Goal: Task Accomplishment & Management: Use online tool/utility

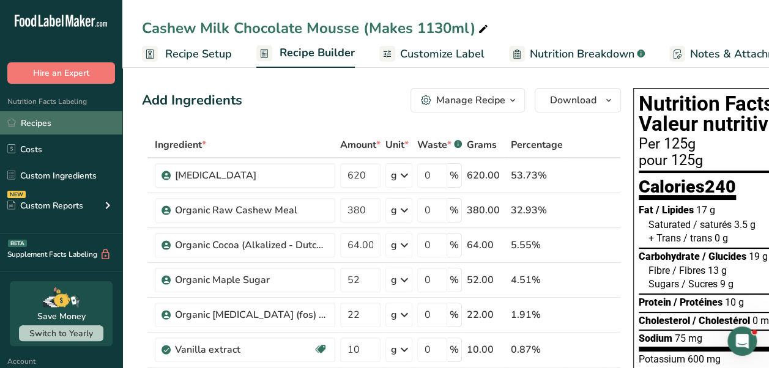
click at [49, 127] on link "Recipes" at bounding box center [61, 122] width 122 height 23
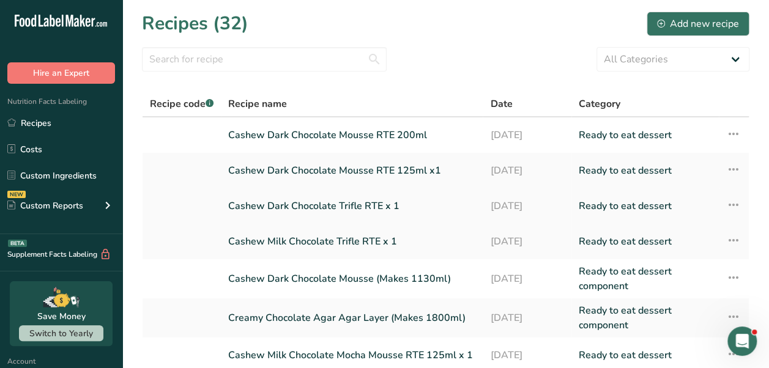
scroll to position [213, 0]
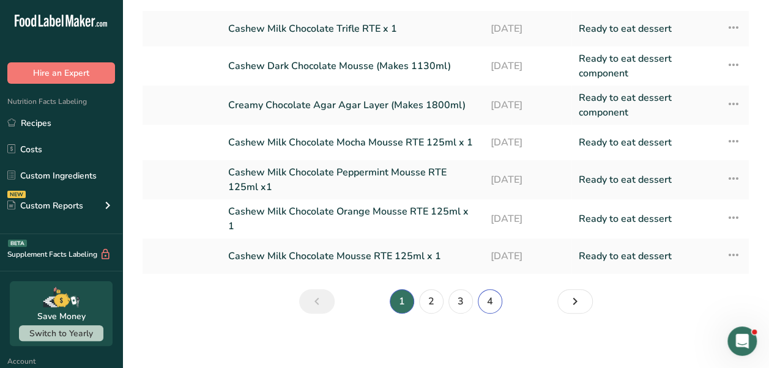
click at [488, 289] on link "4" at bounding box center [490, 301] width 24 height 24
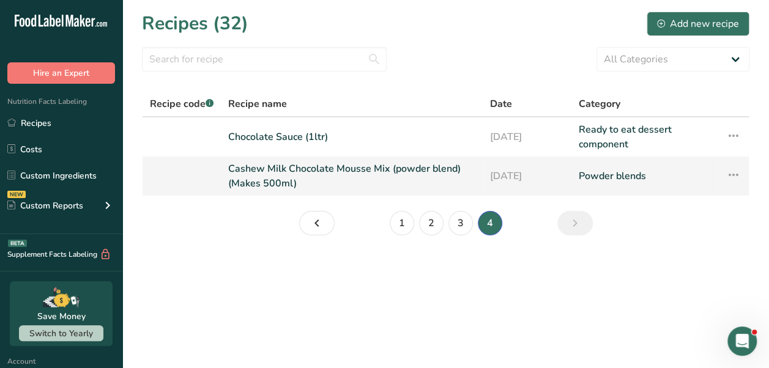
click at [382, 169] on link "Cashew Milk Chocolate Mousse Mix (powder blend) (Makes 500ml)" at bounding box center [351, 175] width 247 height 29
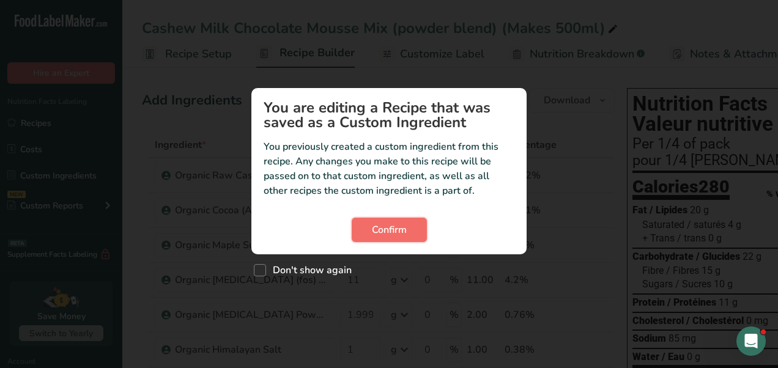
click at [393, 231] on span "Confirm" at bounding box center [389, 230] width 35 height 15
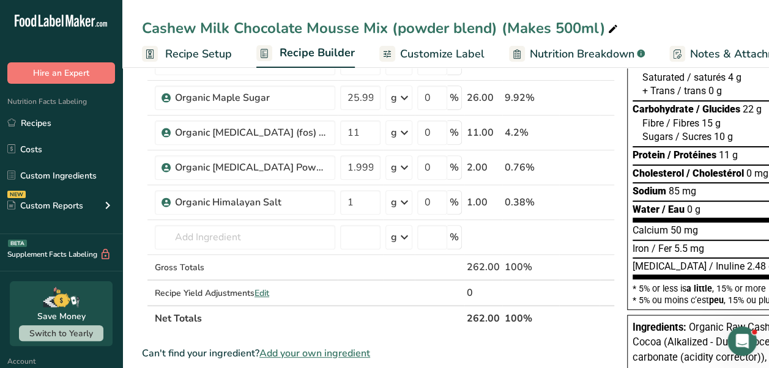
scroll to position [144, 0]
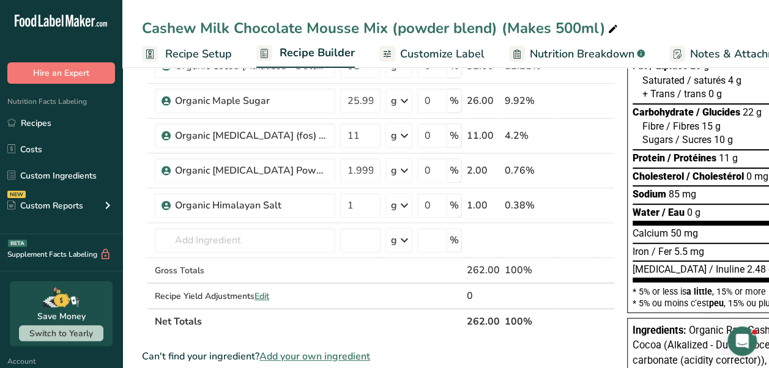
click at [393, 231] on div "g" at bounding box center [398, 240] width 27 height 24
